Goal: Transaction & Acquisition: Purchase product/service

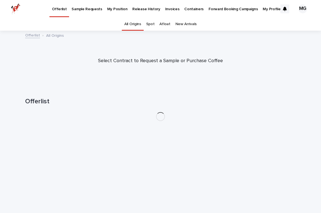
click at [166, 9] on p "Invoices" at bounding box center [172, 6] width 14 height 12
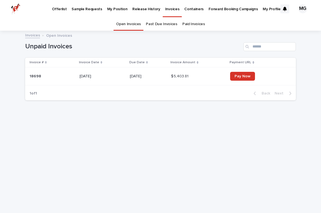
click at [189, 24] on link "Paid Invoices" at bounding box center [193, 24] width 23 height 13
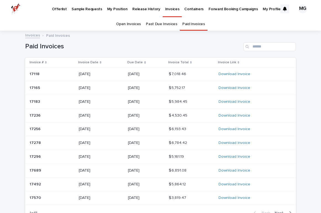
click at [94, 60] on p "Invoice Date" at bounding box center [88, 62] width 20 height 6
click at [157, 24] on link "Past Due Invoices" at bounding box center [161, 24] width 31 height 13
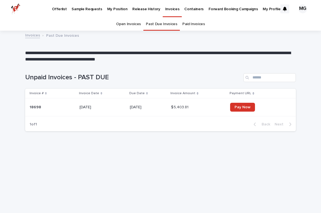
click at [90, 107] on p "[DATE]" at bounding box center [103, 107] width 46 height 5
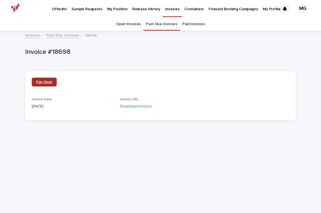
click at [46, 82] on span "Pay Now" at bounding box center [44, 82] width 16 height 4
click at [57, 9] on p "Offerlist" at bounding box center [59, 6] width 15 height 12
